Goal: Task Accomplishment & Management: Use online tool/utility

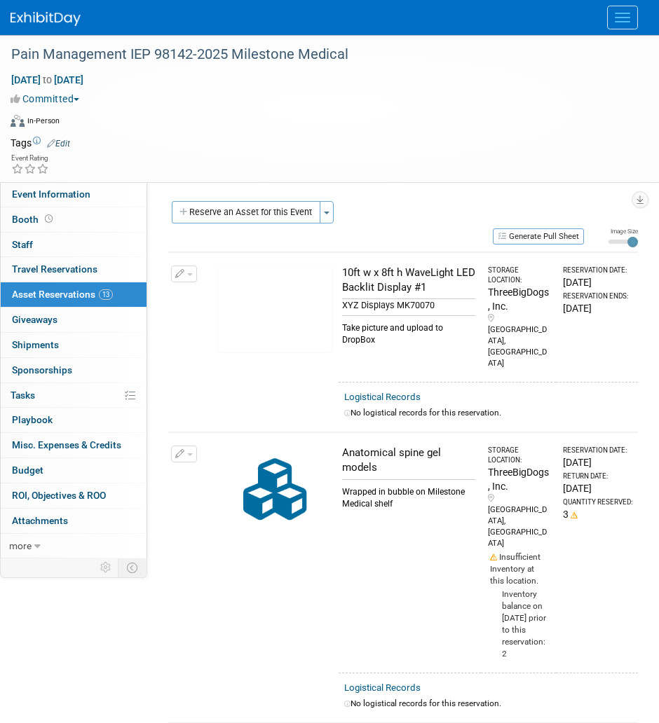
click at [617, 23] on button "Menu" at bounding box center [622, 18] width 31 height 24
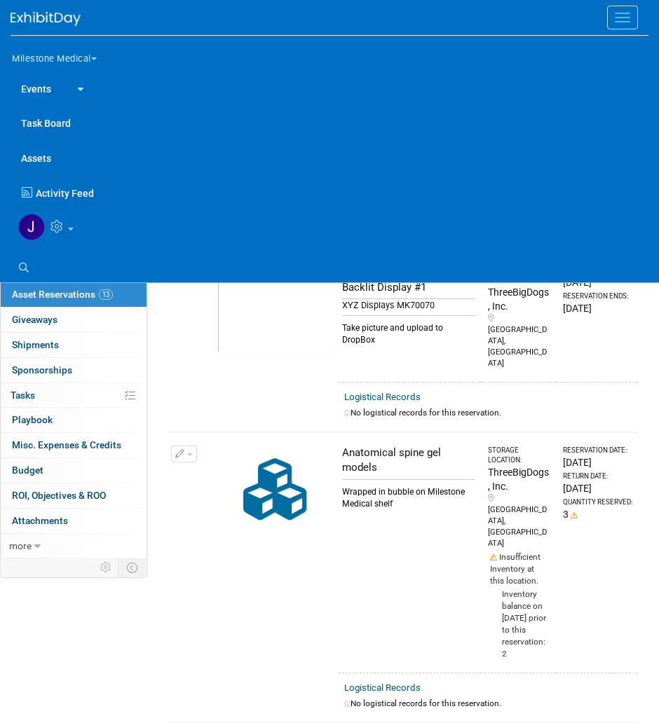
click at [103, 60] on button "Milestone Medical" at bounding box center [63, 55] width 104 height 29
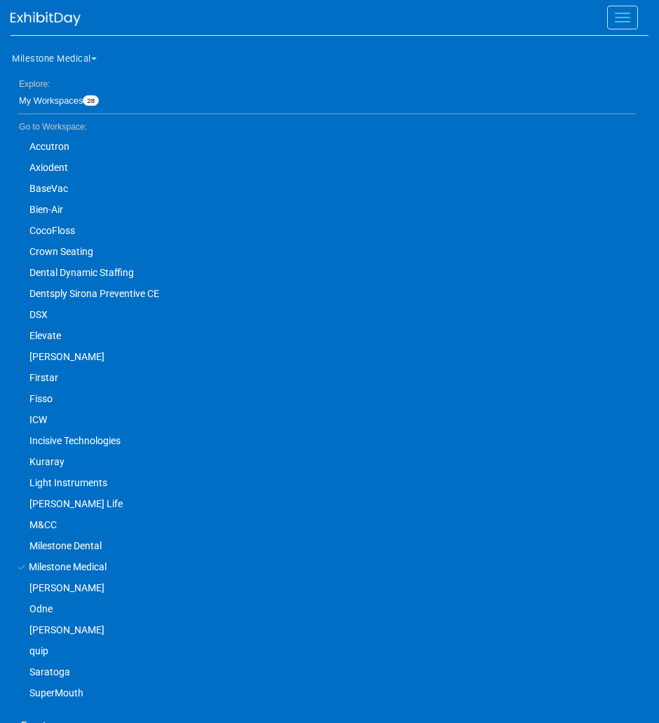
scroll to position [22, 0]
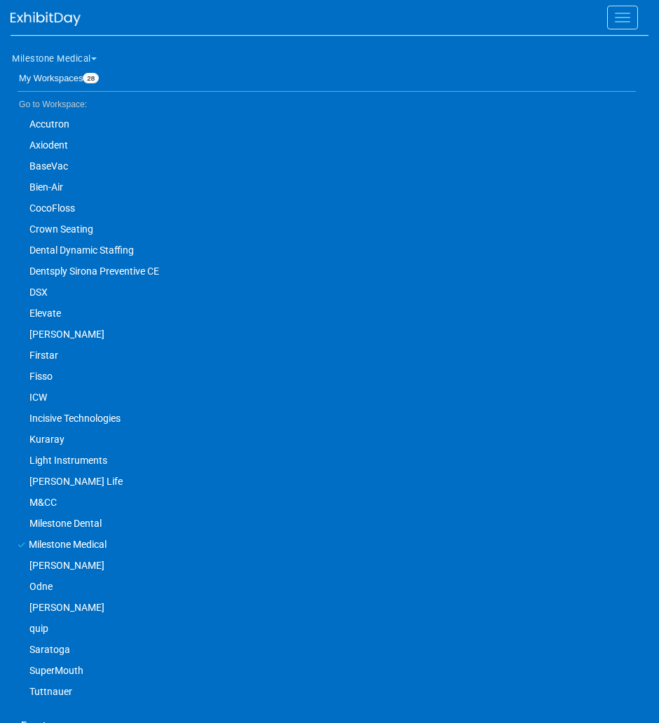
click at [65, 141] on link "Axiodent" at bounding box center [323, 145] width 625 height 21
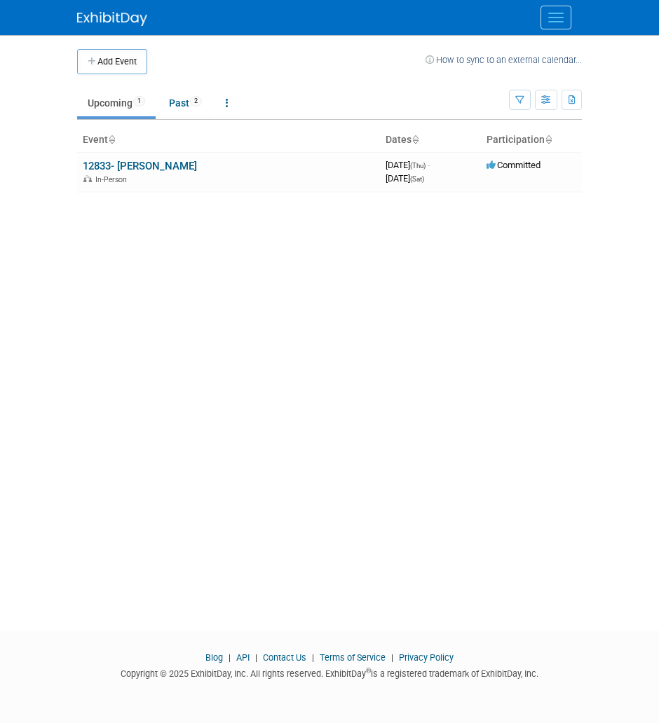
click at [551, 33] on div at bounding box center [329, 17] width 504 height 35
click at [554, 29] on div at bounding box center [329, 17] width 504 height 35
click at [556, 24] on button "Menu" at bounding box center [555, 18] width 31 height 24
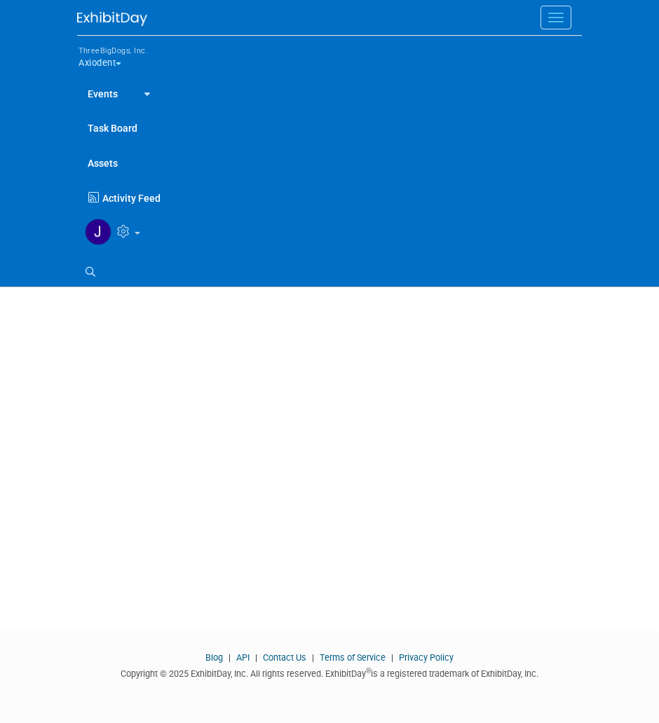
click at [132, 88] on link at bounding box center [144, 93] width 32 height 34
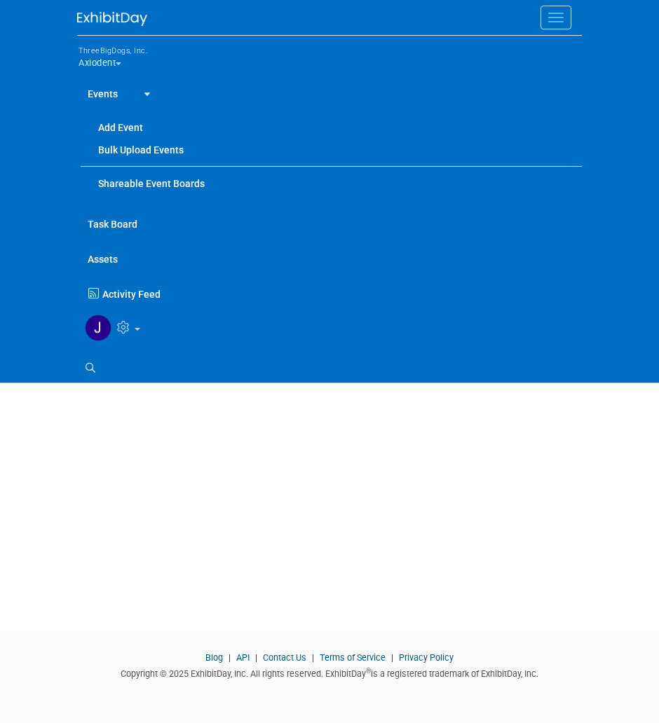
click at [104, 261] on link "Assets" at bounding box center [329, 258] width 504 height 35
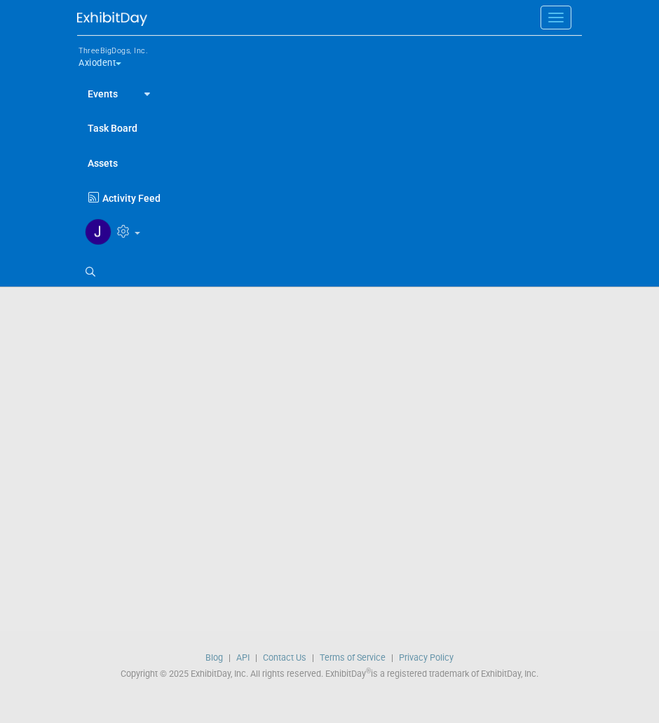
click at [104, 261] on li "Search" at bounding box center [324, 272] width 494 height 22
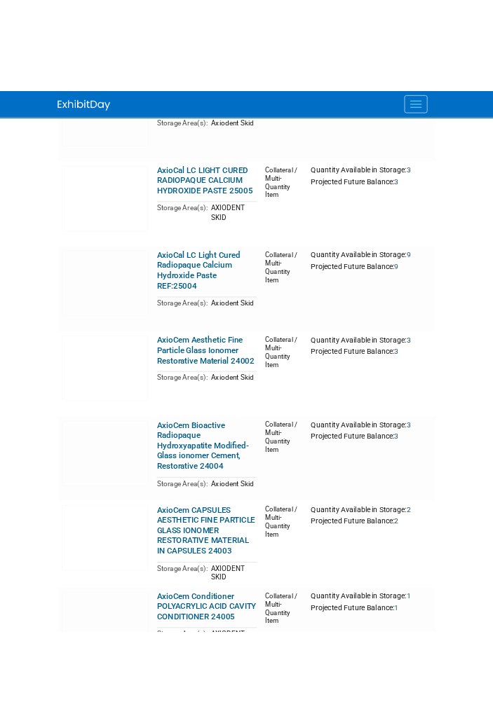
scroll to position [1107, 0]
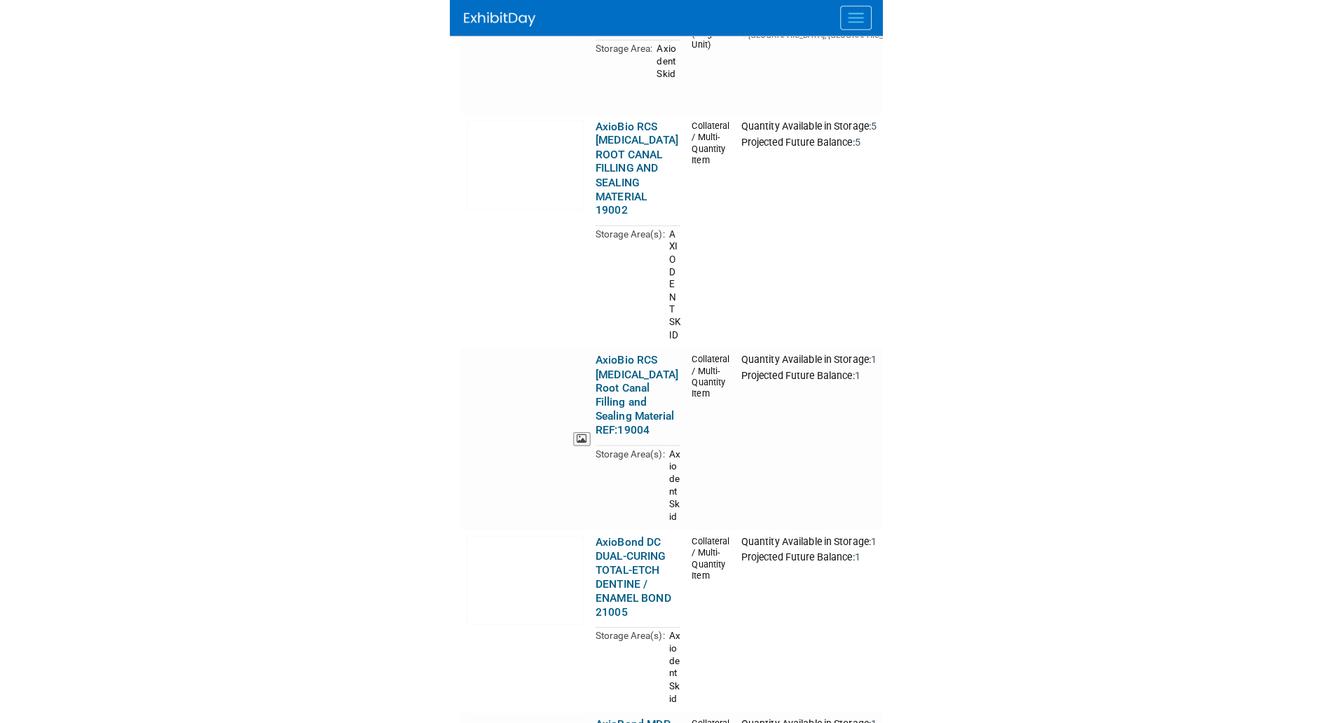
scroll to position [0, 0]
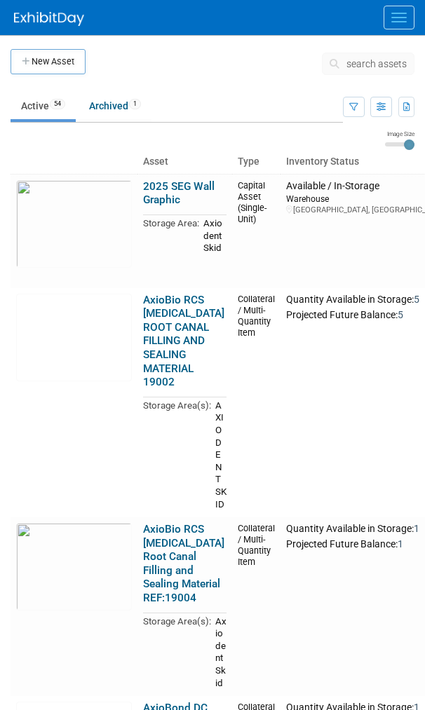
click at [381, 65] on span "search assets" at bounding box center [376, 63] width 60 height 11
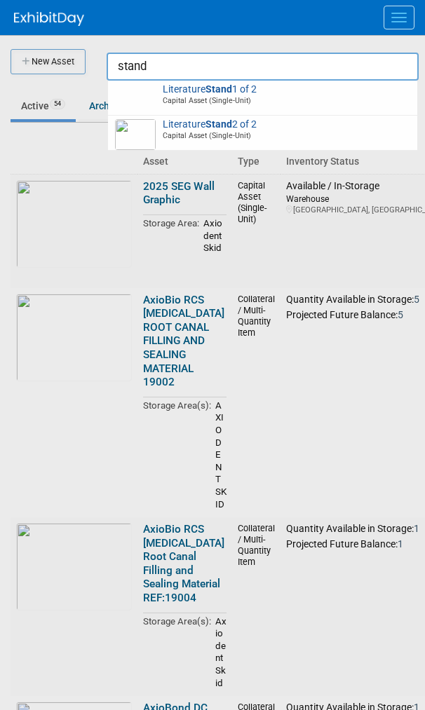
type input "stand"
click at [248, 34] on div at bounding box center [219, 17] width 411 height 35
